Goal: Use online tool/utility: Utilize a website feature to perform a specific function

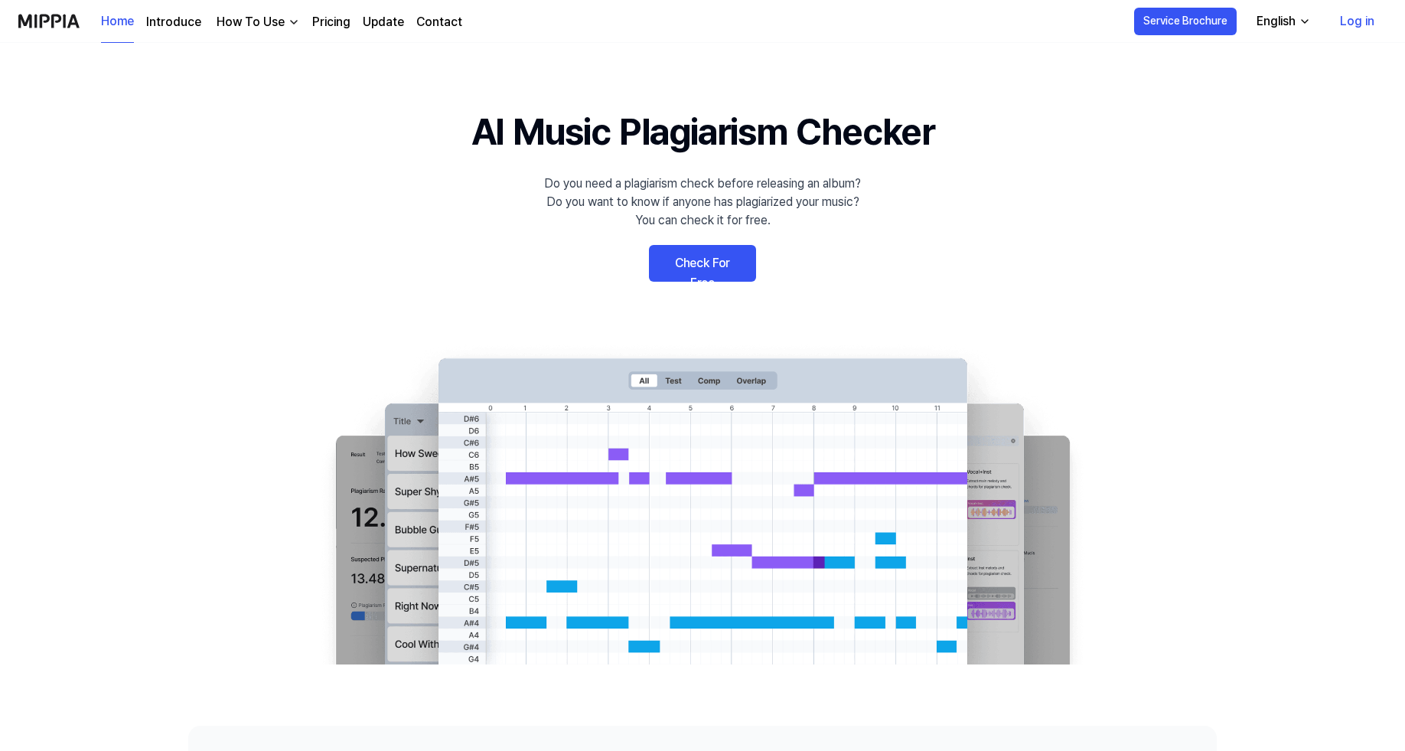
click at [696, 262] on link "Check For Free" at bounding box center [702, 263] width 107 height 37
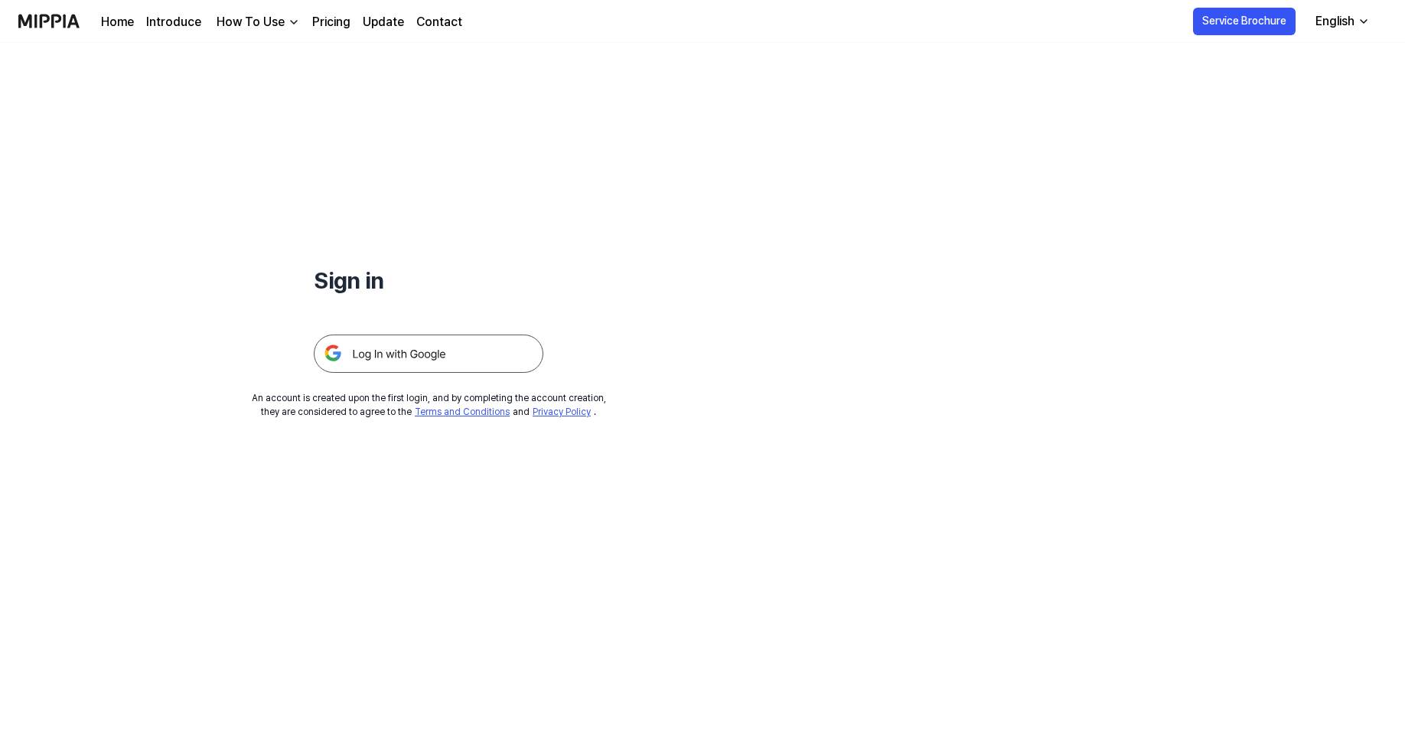
click at [420, 346] on img at bounding box center [429, 353] width 230 height 38
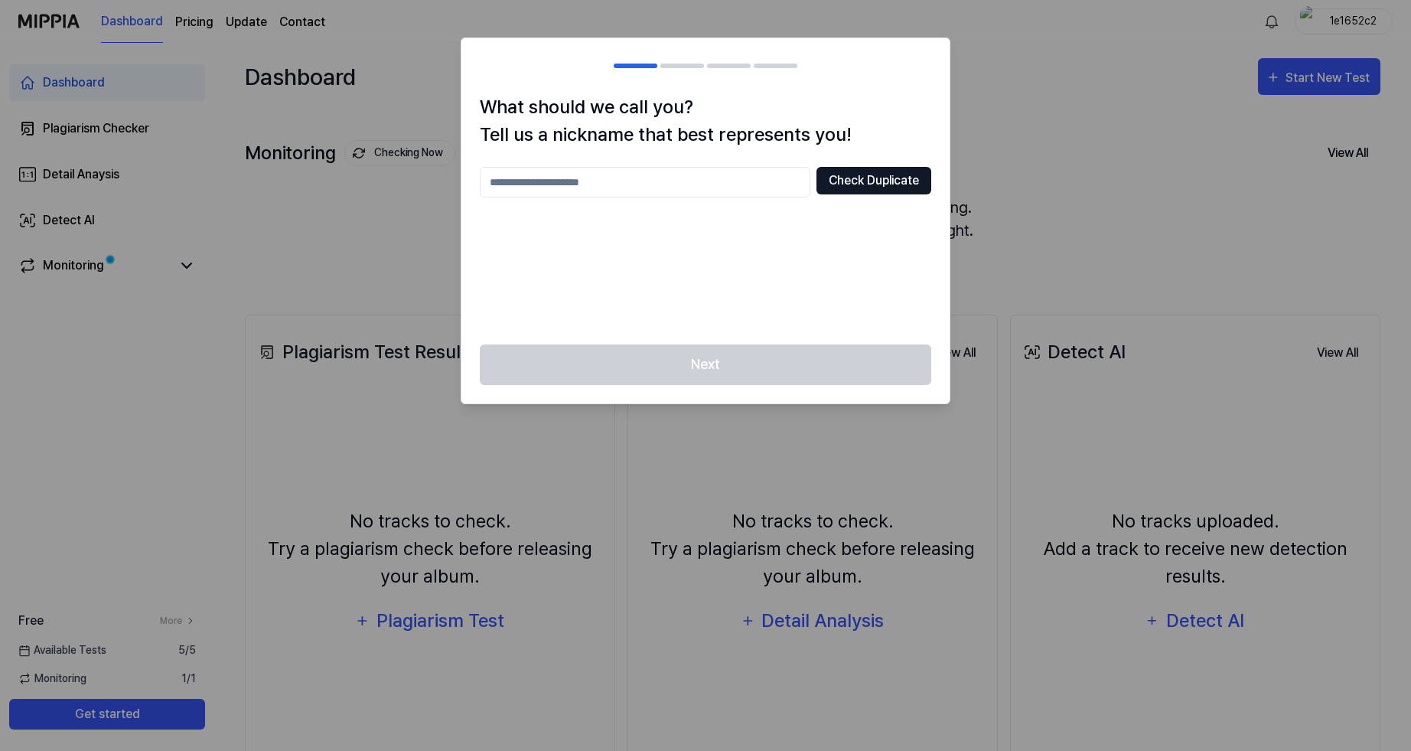
click at [856, 177] on button "Check Duplicate" at bounding box center [873, 181] width 115 height 28
click at [609, 238] on div "Check Duplicate Please enter between 2 and 20 characters" at bounding box center [705, 246] width 451 height 159
click at [931, 181] on div "What should we call you? Tell us a nickname that best represents you! Check Dup…" at bounding box center [705, 218] width 488 height 251
click at [873, 174] on button "Check Duplicate" at bounding box center [873, 181] width 115 height 28
drag, startPoint x: 659, startPoint y: 58, endPoint x: 838, endPoint y: 70, distance: 179.4
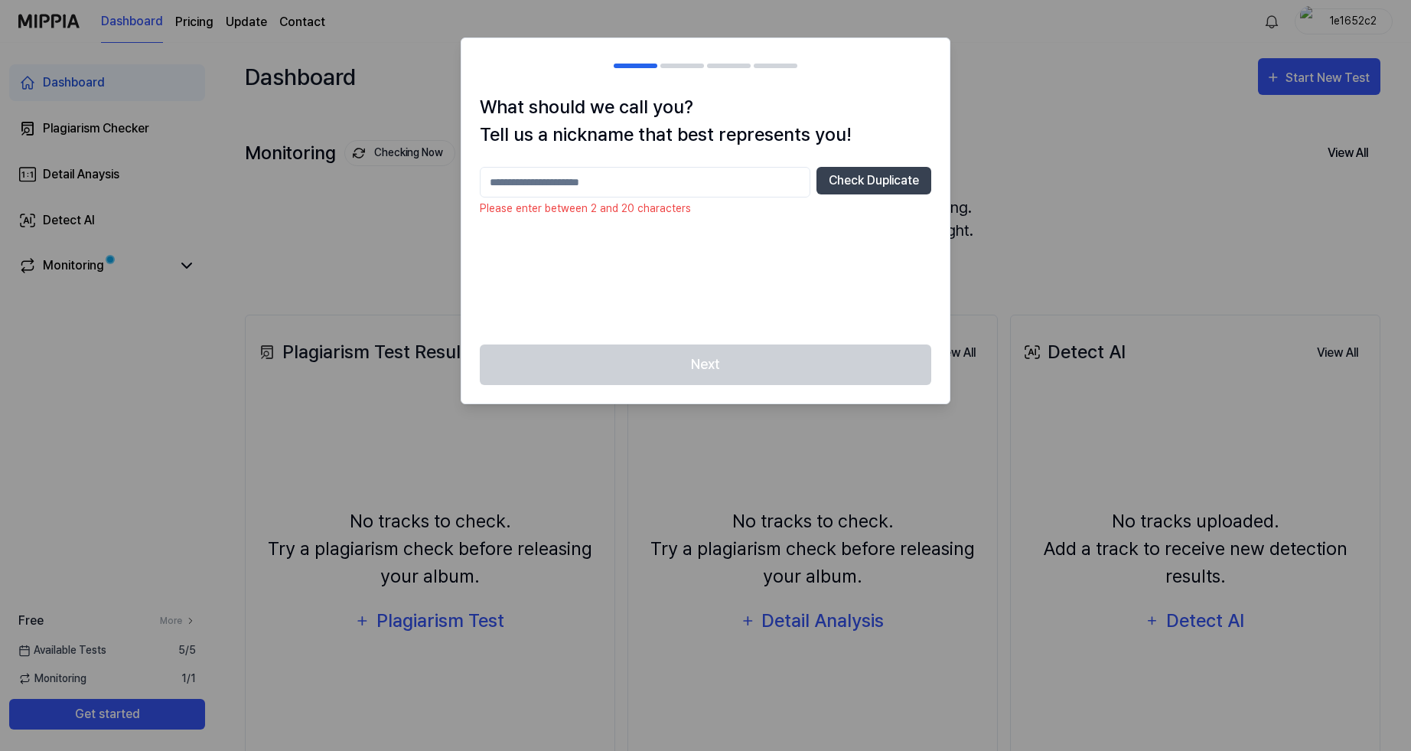
click at [878, 11] on body "Dashboard Pricing Update Contact 1e1652c2 Dashboard Plagiarism Checker Detail A…" at bounding box center [705, 375] width 1411 height 751
drag, startPoint x: 838, startPoint y: 70, endPoint x: 1142, endPoint y: 41, distance: 305.1
click at [1142, 41] on body "Dashboard Pricing Update Contact 1e1652c2 Dashboard Plagiarism Checker Detail A…" at bounding box center [705, 375] width 1411 height 751
click at [1341, 80] on div at bounding box center [705, 375] width 1411 height 751
click at [1332, 83] on div at bounding box center [705, 375] width 1411 height 751
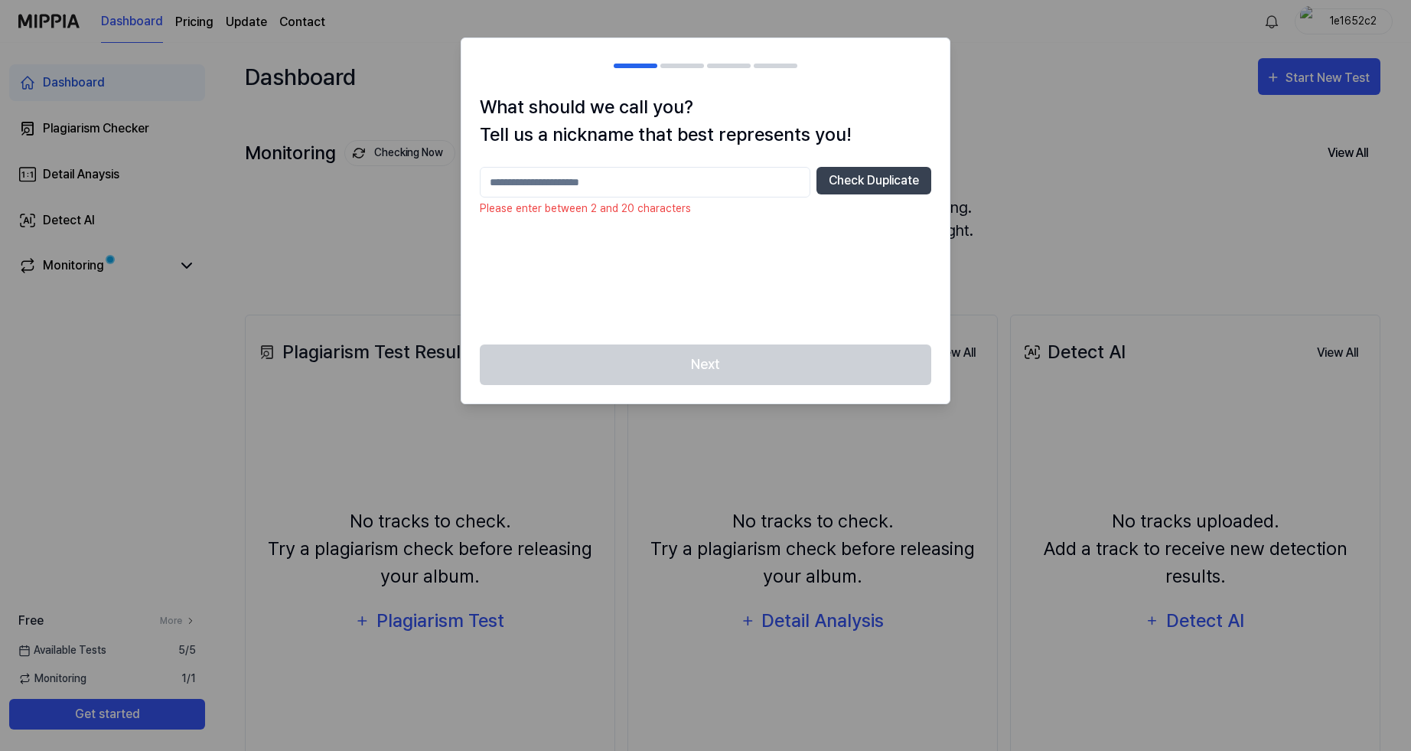
drag, startPoint x: 822, startPoint y: 298, endPoint x: 705, endPoint y: 314, distance: 118.2
click at [705, 314] on div "Check Duplicate Please enter between 2 and 20 characters" at bounding box center [705, 246] width 451 height 159
click at [612, 207] on p "Please enter between 2 and 20 characters" at bounding box center [705, 208] width 451 height 16
click at [604, 177] on input "text" at bounding box center [645, 182] width 331 height 31
type input "****"
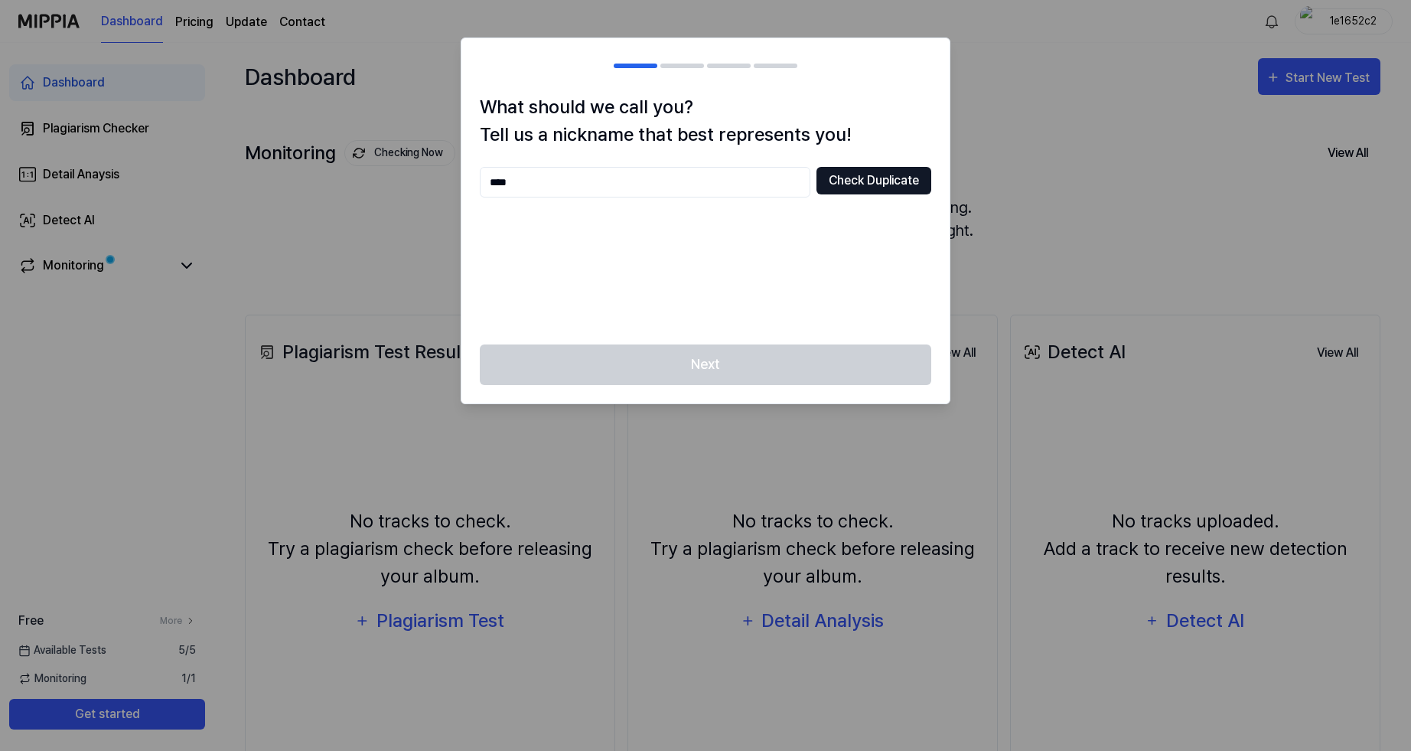
click at [841, 181] on button "Check Duplicate" at bounding box center [873, 181] width 115 height 28
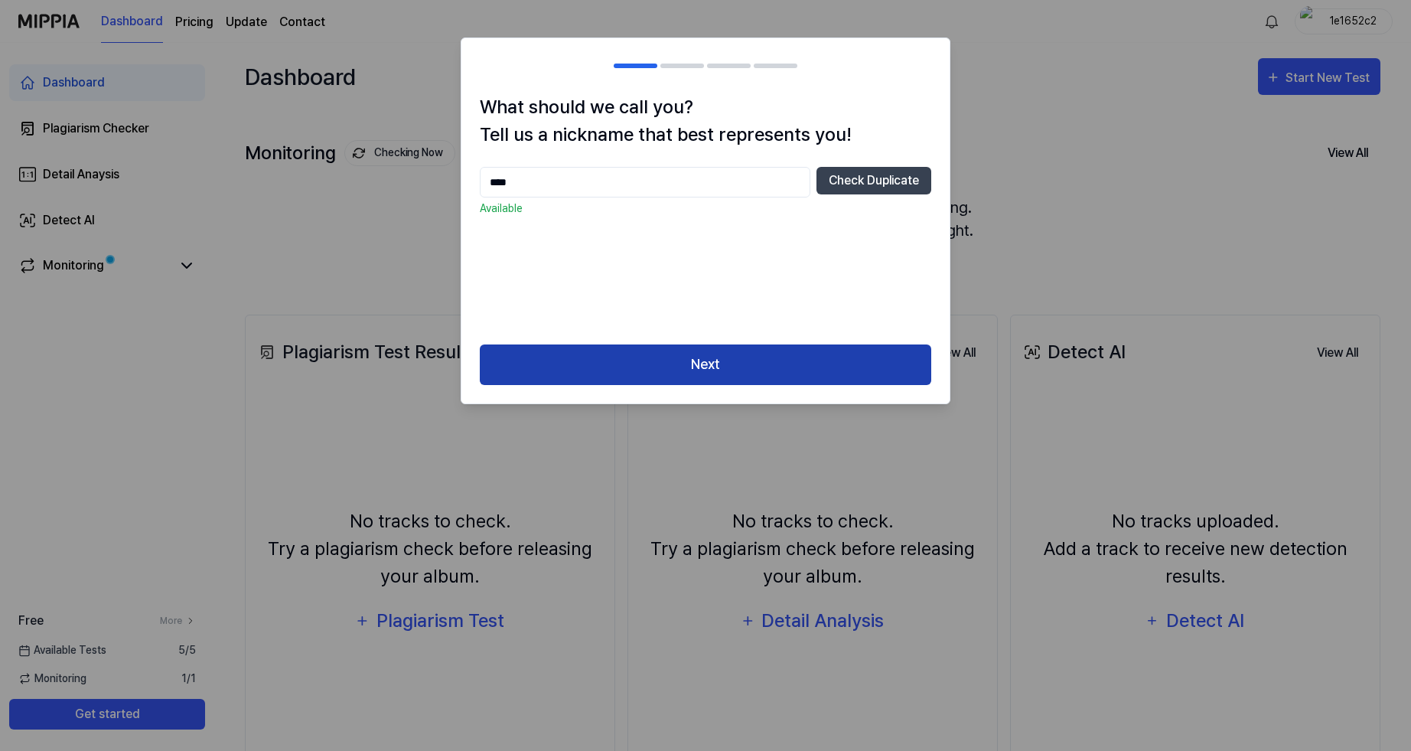
click at [561, 350] on button "Next" at bounding box center [705, 364] width 451 height 41
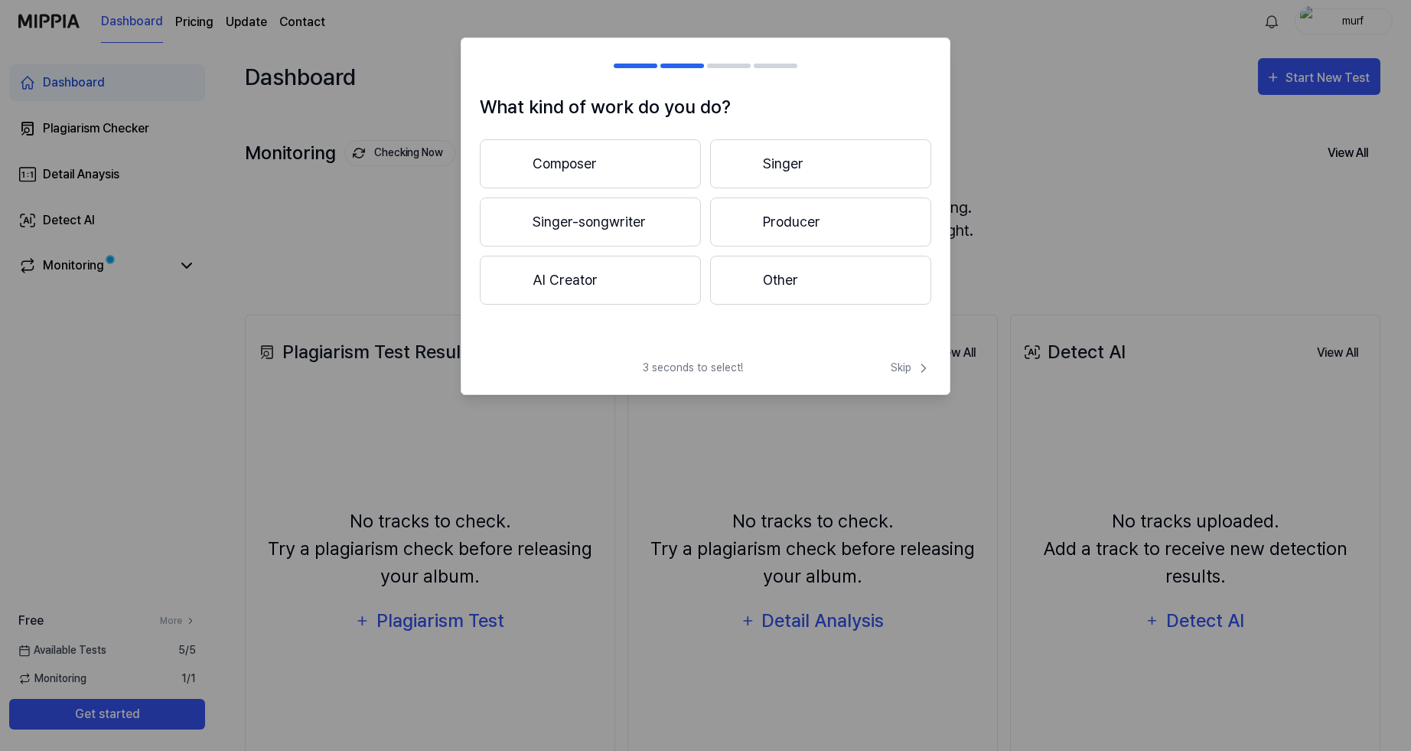
click at [630, 224] on button "Singer-songwriter" at bounding box center [590, 221] width 221 height 49
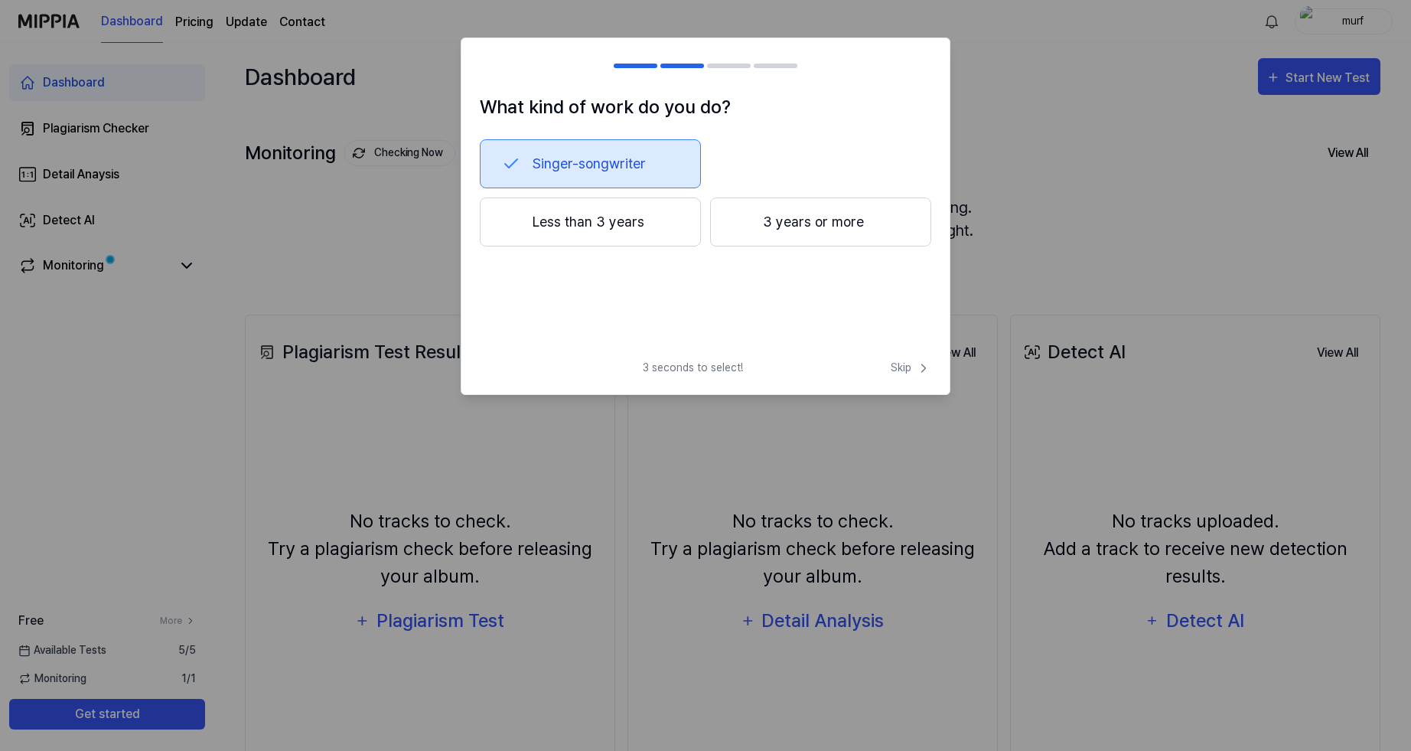
click at [626, 177] on button "Singer-songwriter" at bounding box center [590, 163] width 221 height 49
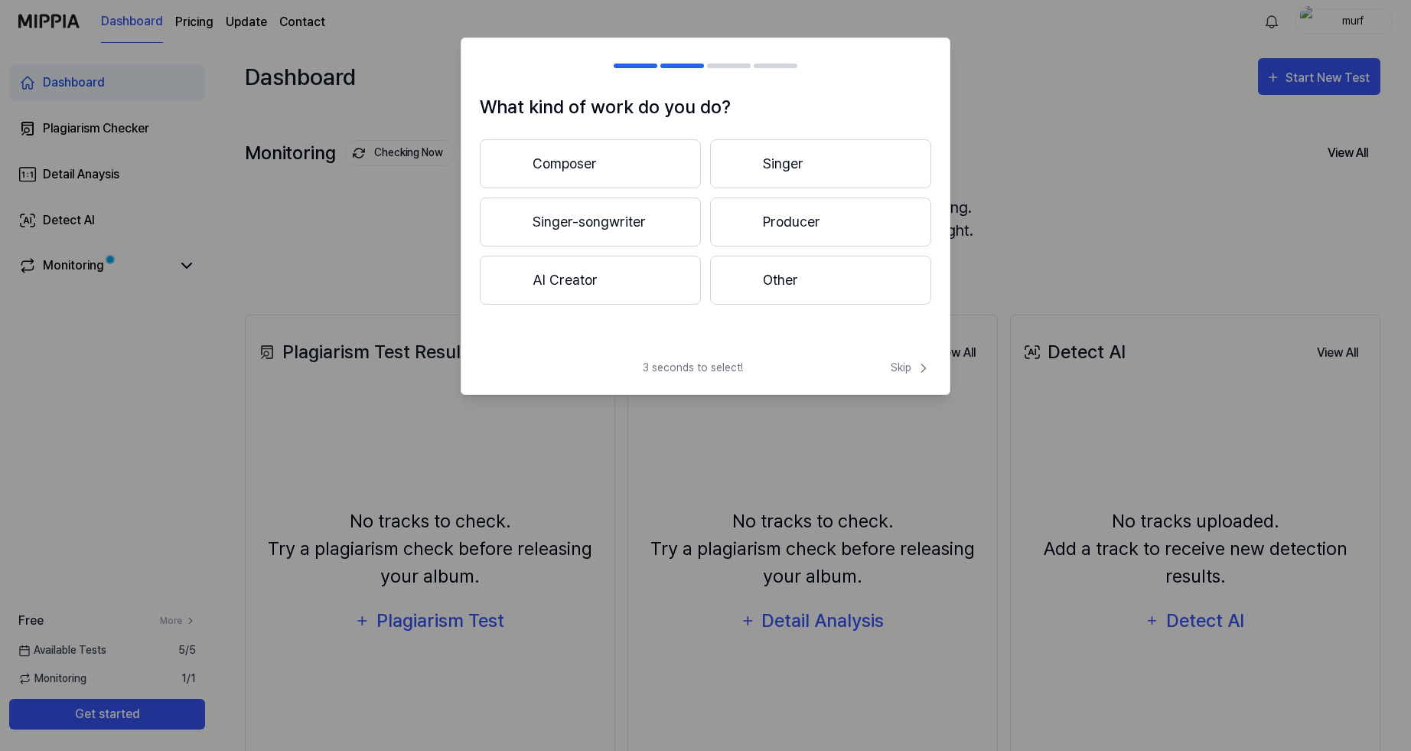
click at [591, 216] on button "Singer-songwriter" at bounding box center [590, 221] width 221 height 49
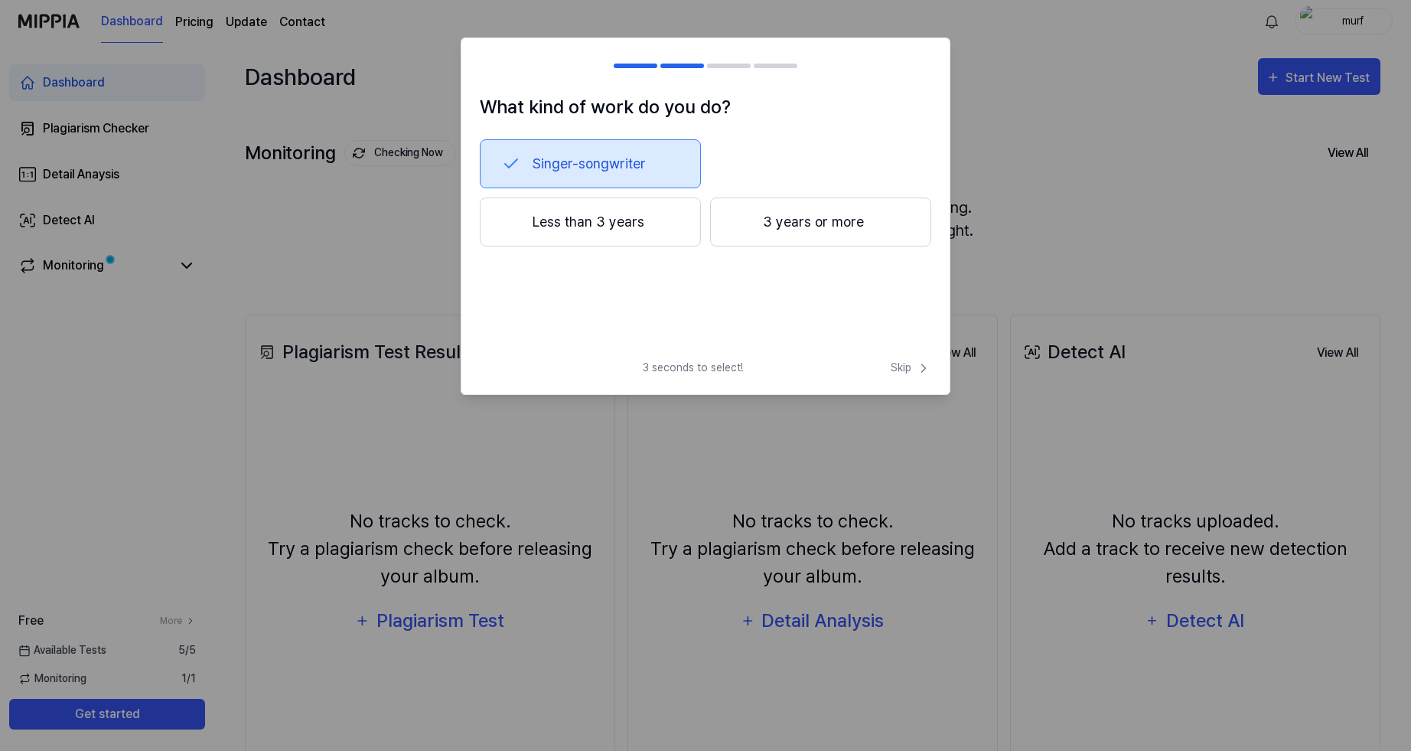
click at [781, 214] on button "3 years or more" at bounding box center [820, 221] width 221 height 49
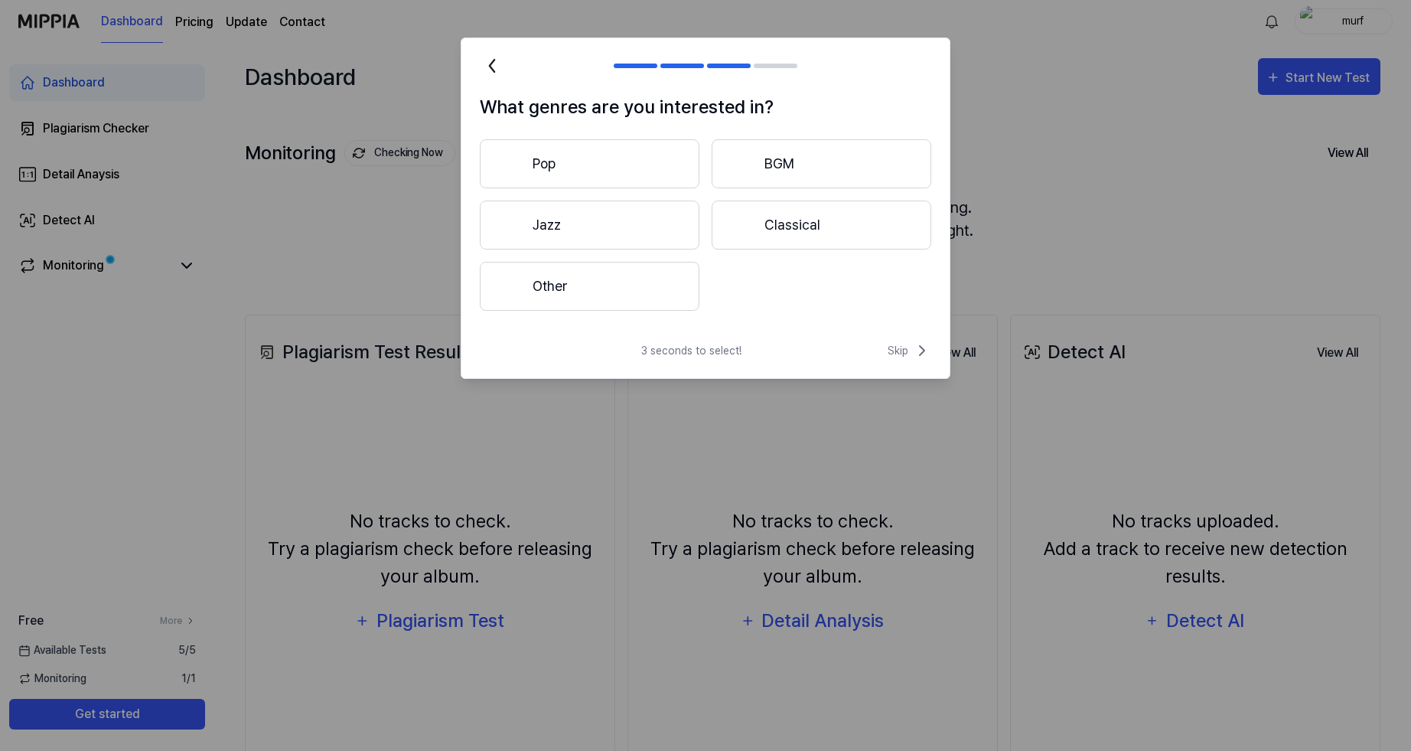
click at [557, 169] on button "Pop" at bounding box center [590, 163] width 220 height 49
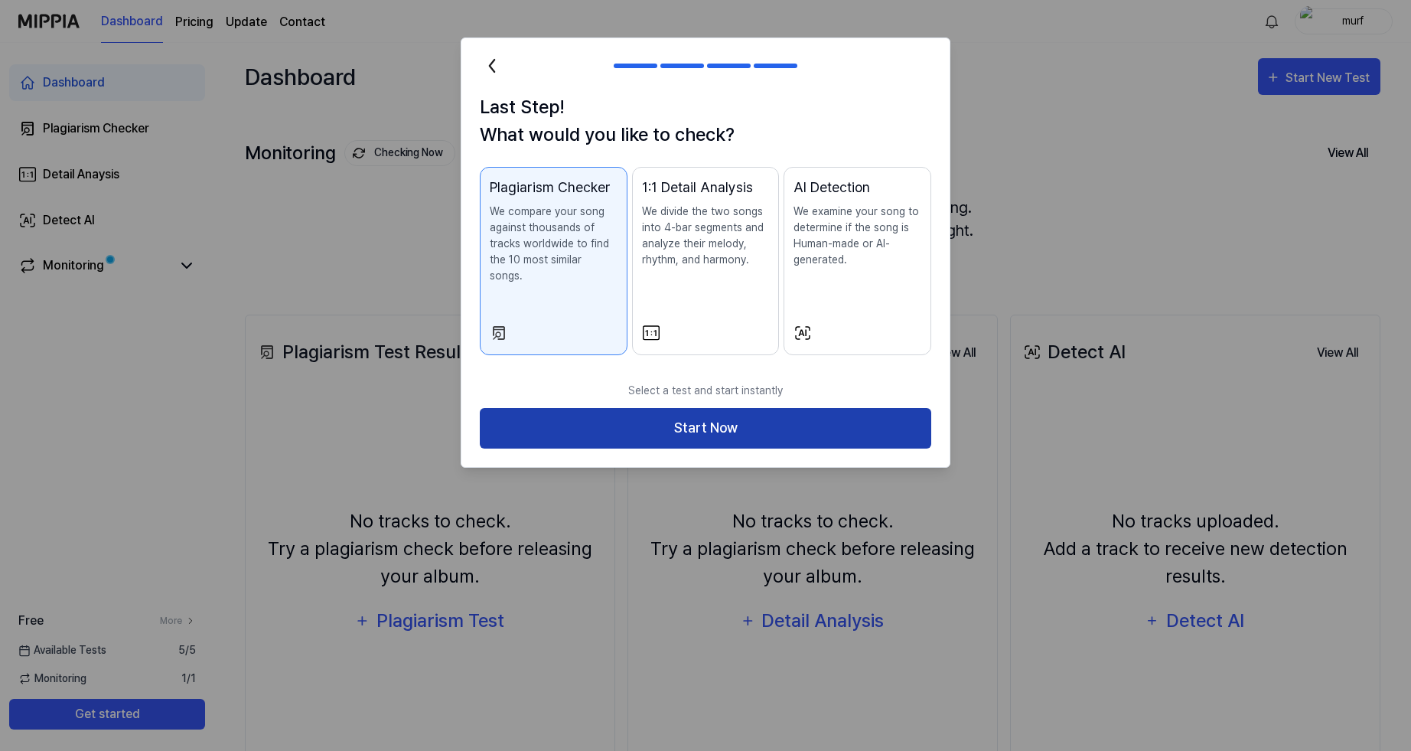
click at [688, 408] on button "Start Now" at bounding box center [705, 428] width 451 height 41
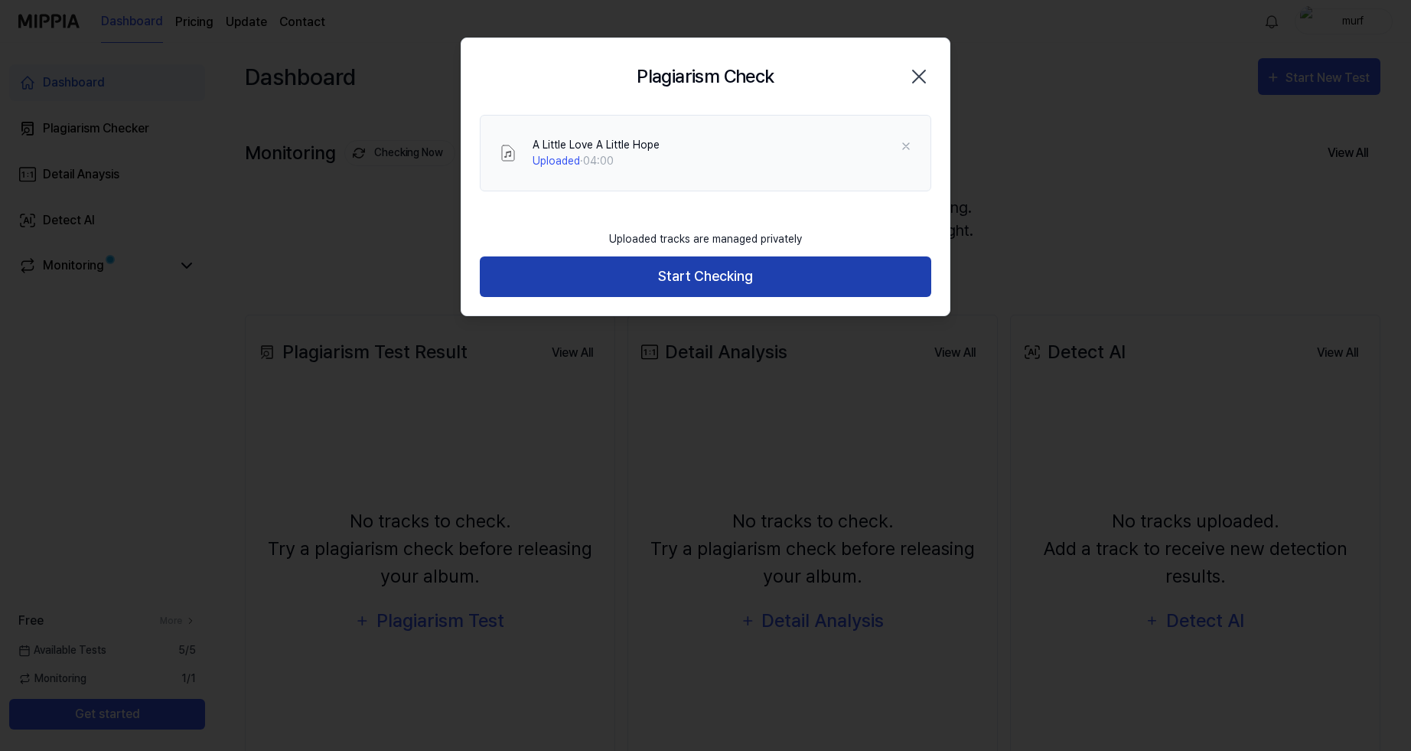
click at [710, 270] on button "Start Checking" at bounding box center [705, 276] width 451 height 41
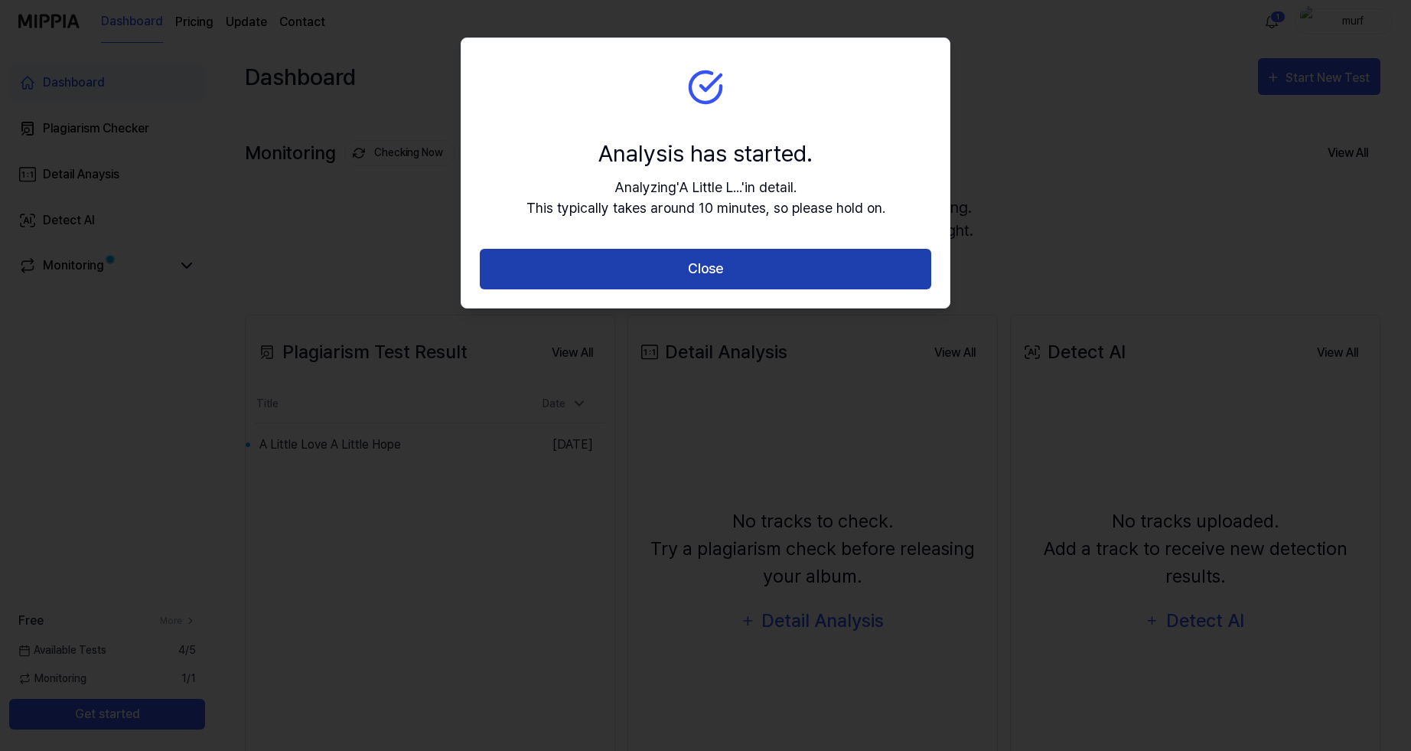
click at [708, 251] on button "Close" at bounding box center [705, 269] width 451 height 41
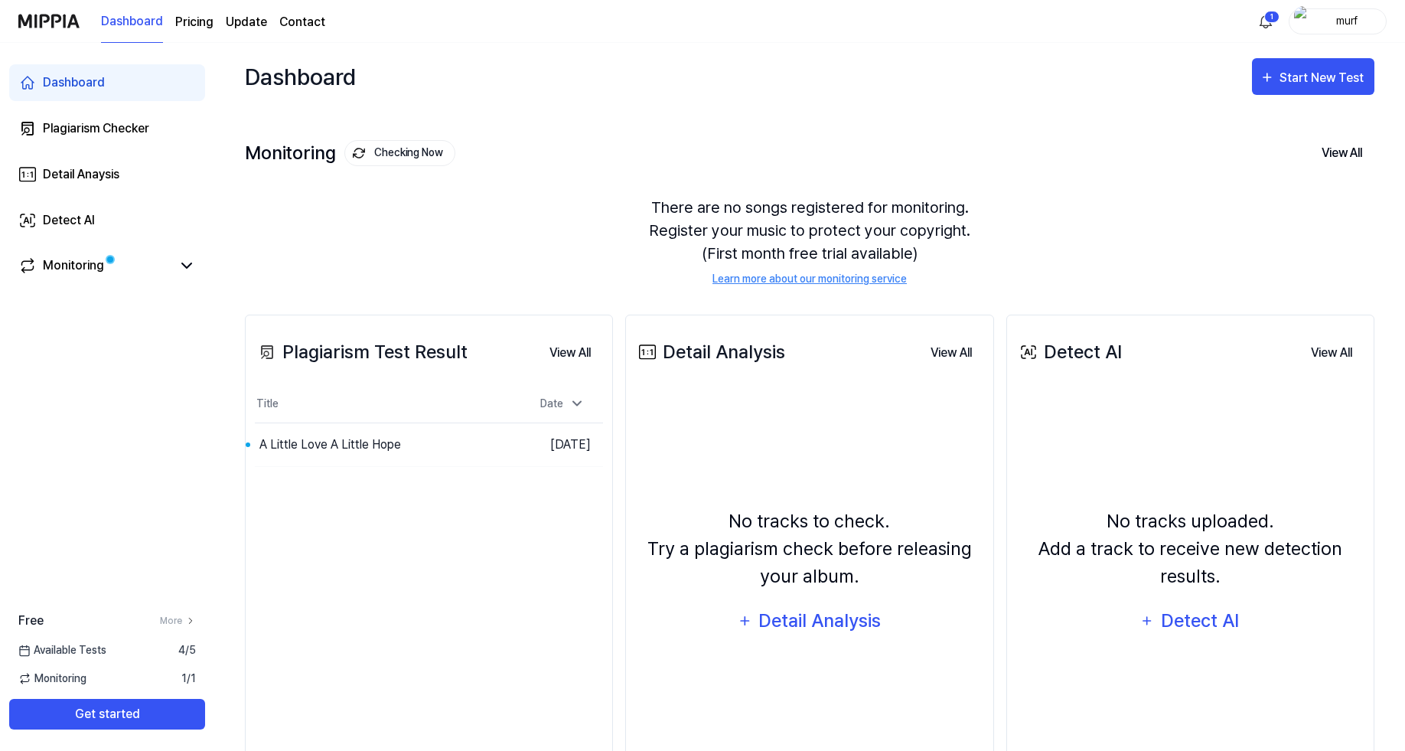
click at [1050, 359] on div "Detect AI" at bounding box center [1069, 352] width 106 height 28
click at [1331, 351] on button "View All" at bounding box center [1331, 352] width 66 height 31
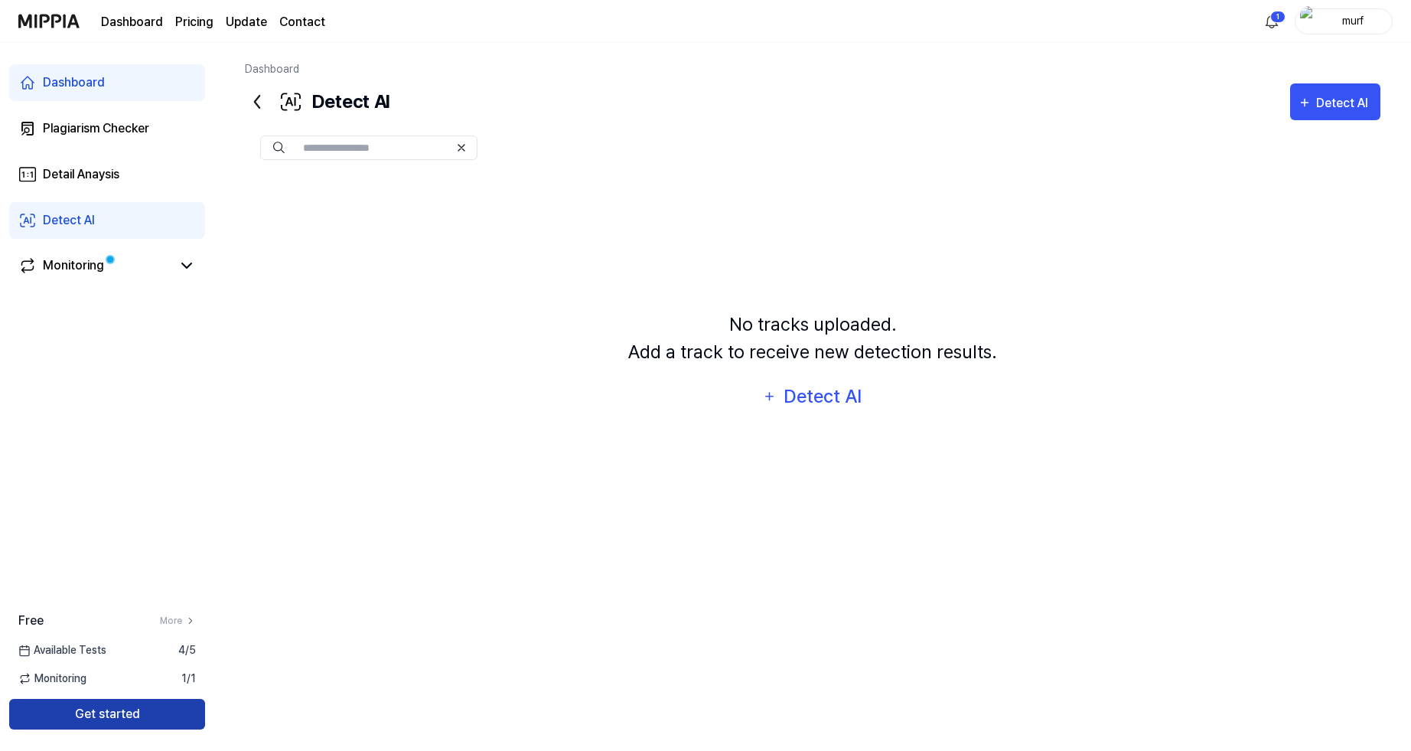
click at [103, 712] on button "Get started" at bounding box center [107, 714] width 196 height 31
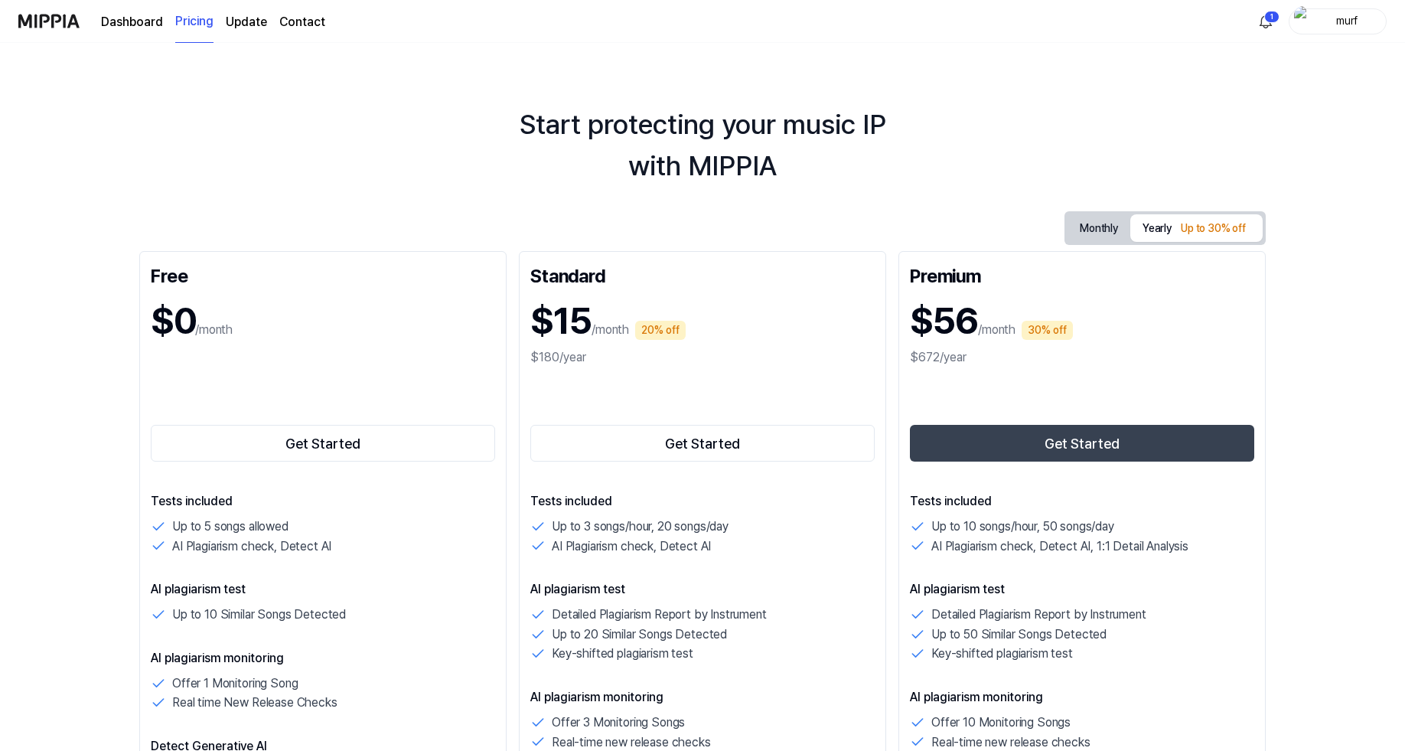
click at [194, 329] on h1 "$0" at bounding box center [173, 320] width 44 height 55
click at [135, 13] on link "Dashboard" at bounding box center [132, 22] width 62 height 18
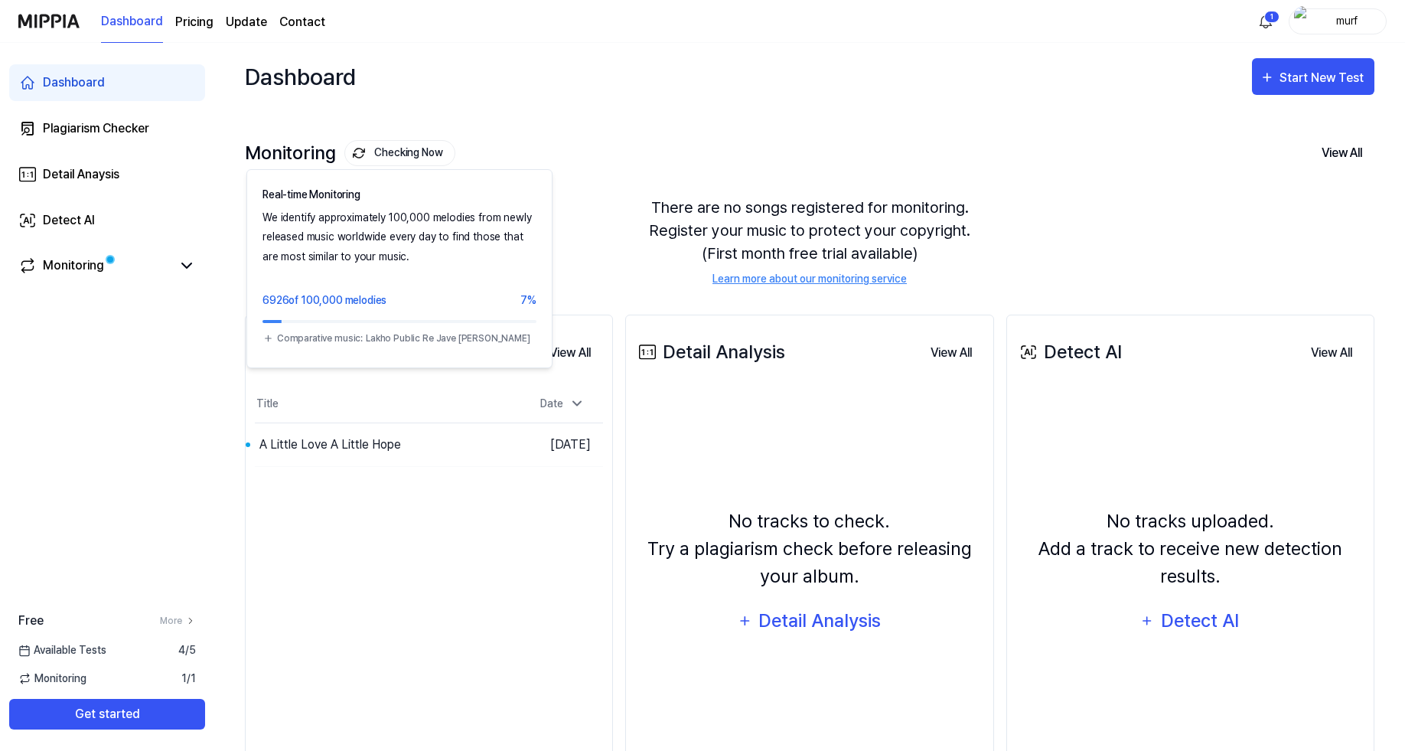
click at [392, 157] on button "Checking Now" at bounding box center [399, 153] width 111 height 26
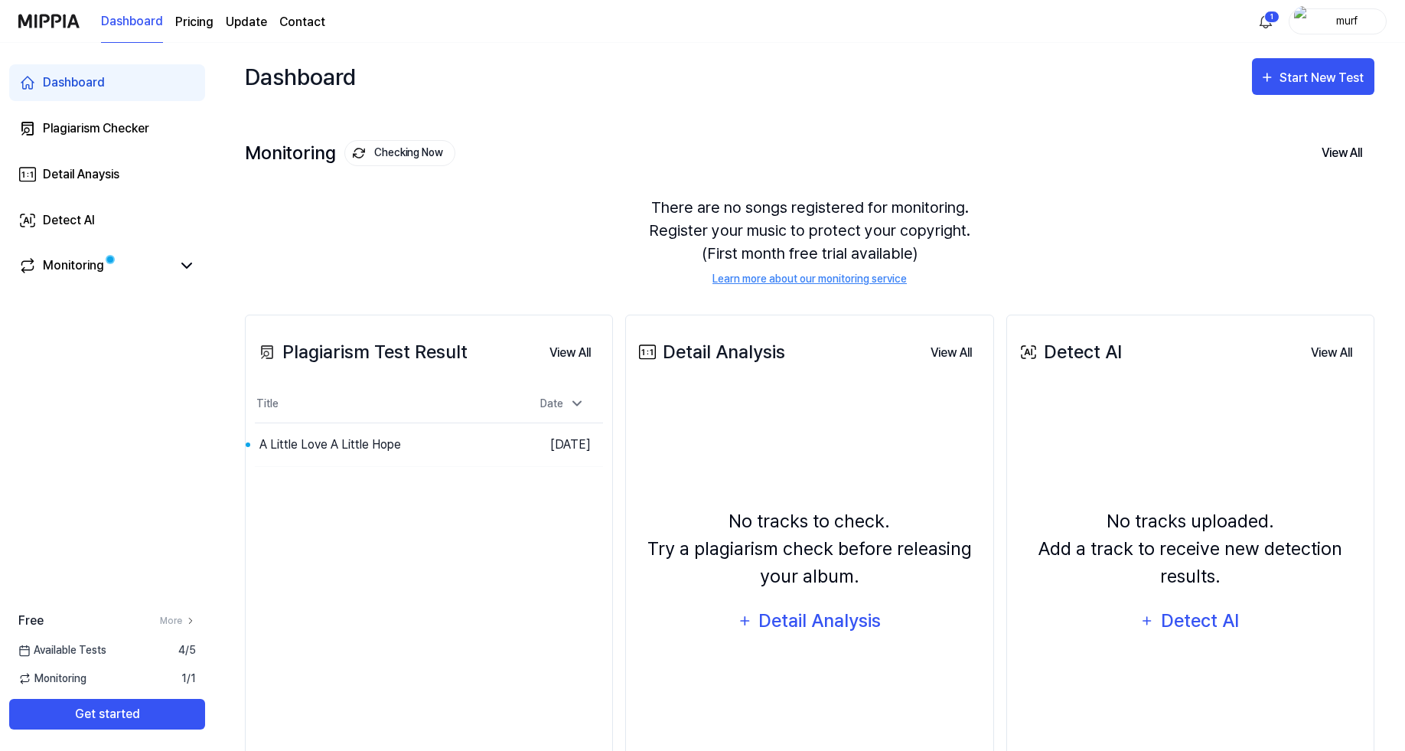
click at [392, 157] on button "Checking Now" at bounding box center [399, 153] width 111 height 26
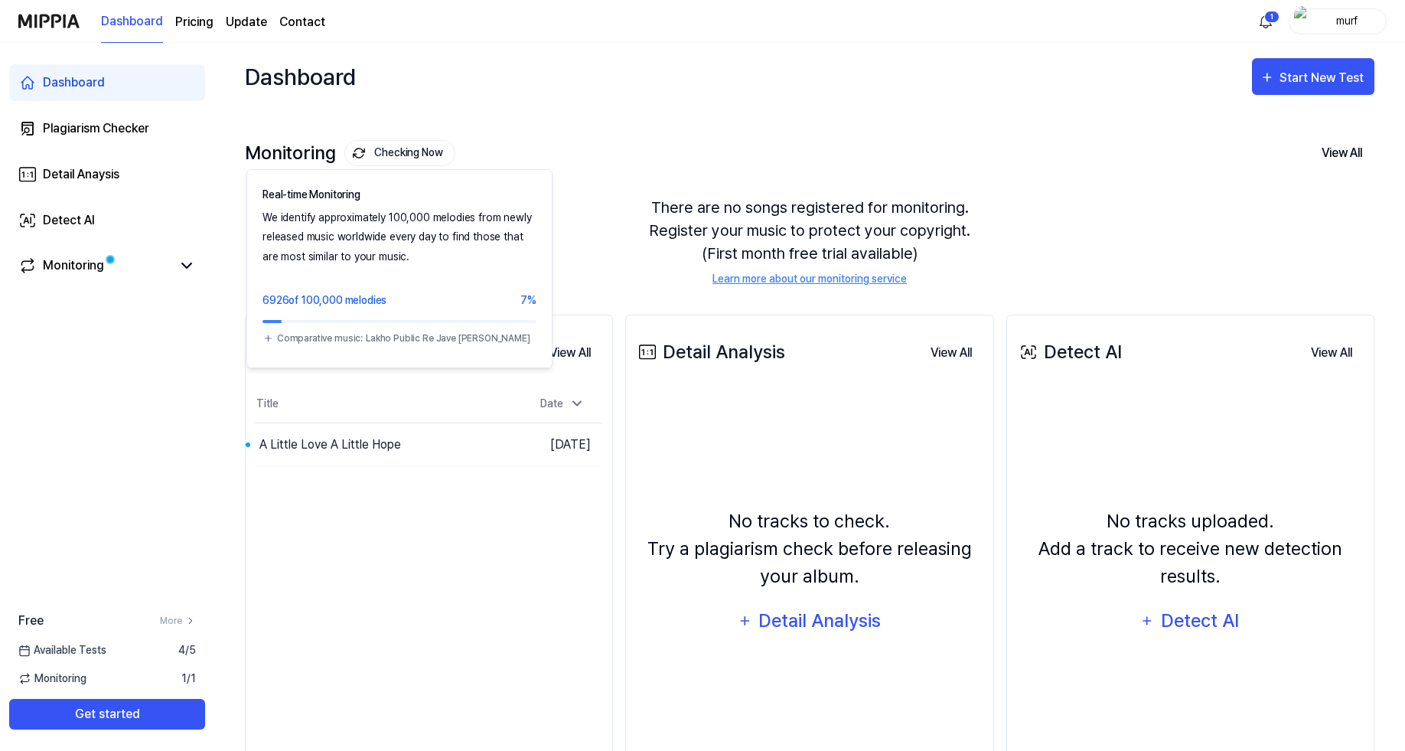
click at [392, 157] on button "Checking Now" at bounding box center [399, 153] width 111 height 26
